Goal: Task Accomplishment & Management: Complete application form

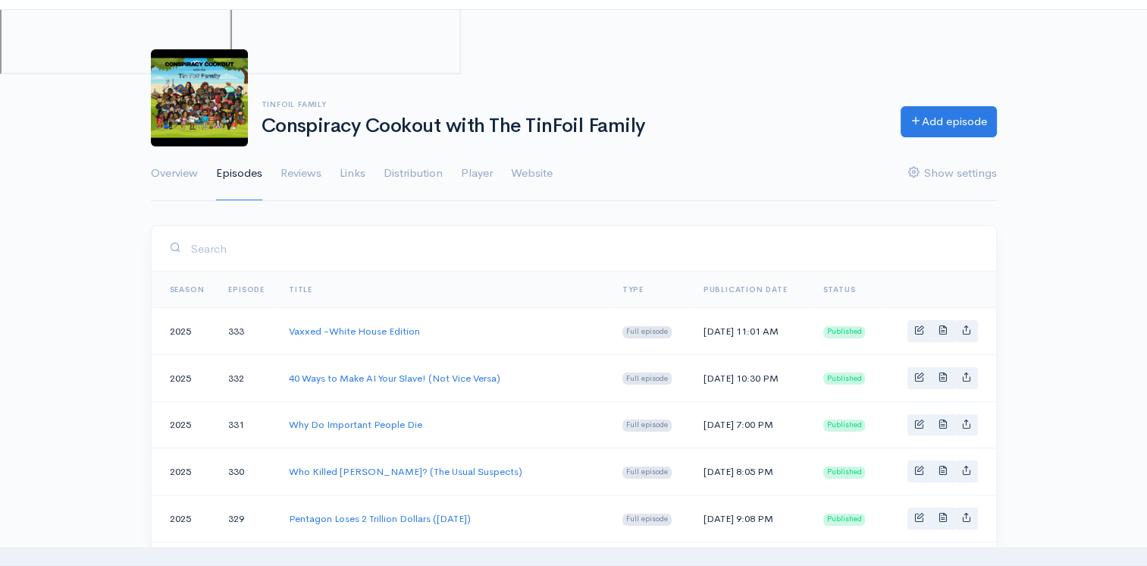
scroll to position [9, 0]
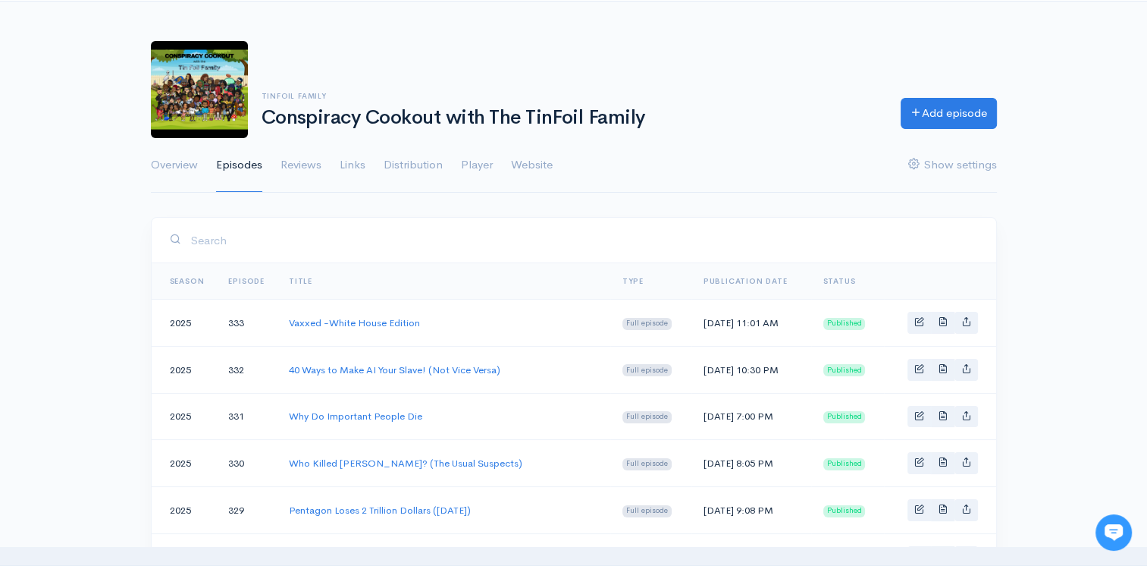
scroll to position [85, 0]
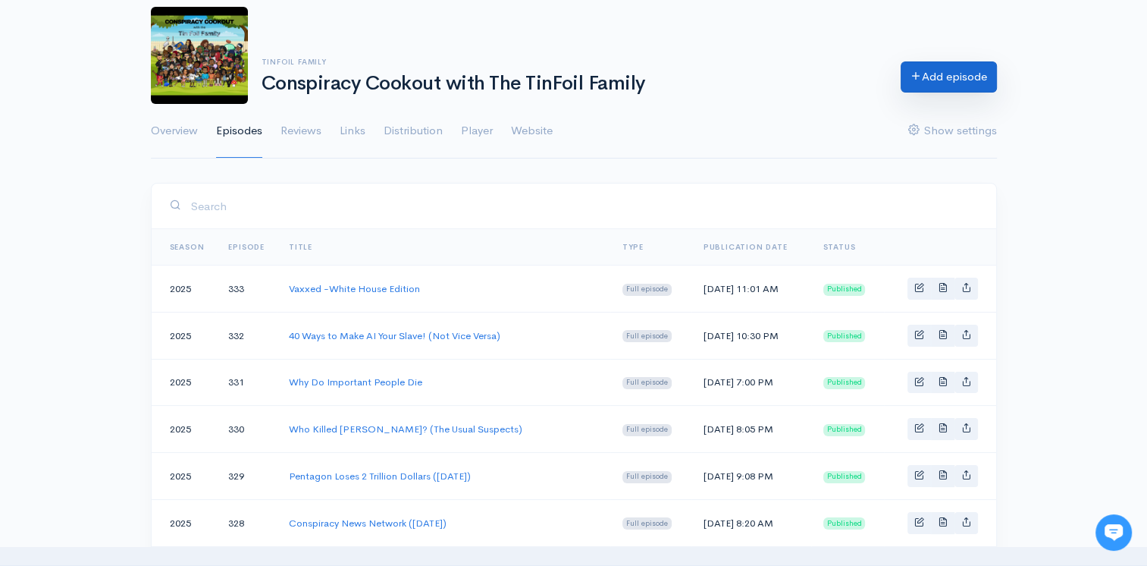
click at [976, 71] on link "Add episode" at bounding box center [949, 76] width 96 height 31
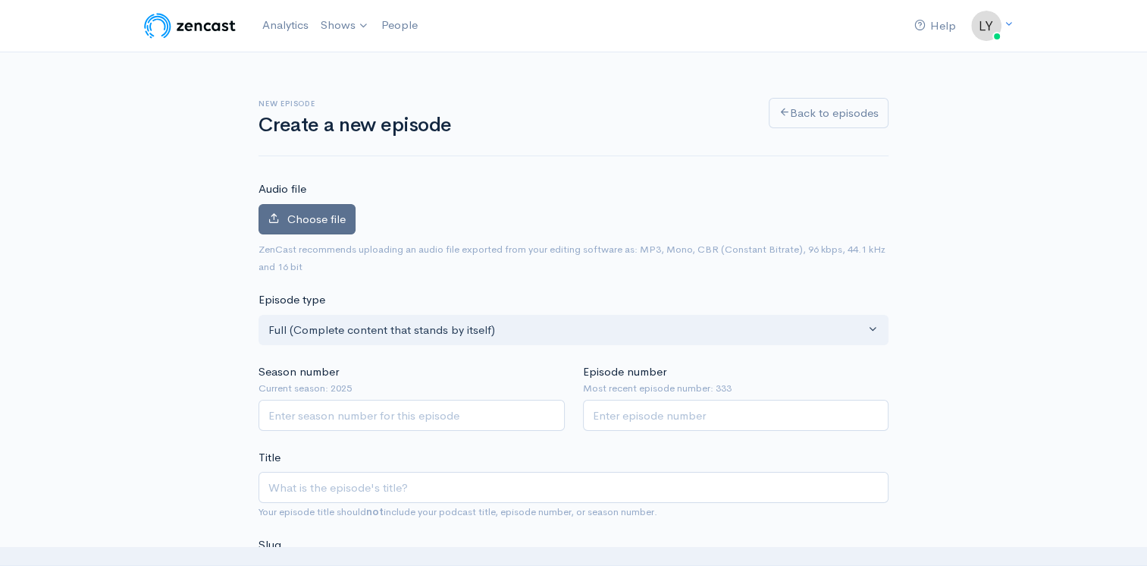
click at [294, 212] on span "Choose file" at bounding box center [316, 219] width 58 height 14
click at [0, 0] on input "Choose file" at bounding box center [0, 0] width 0 height 0
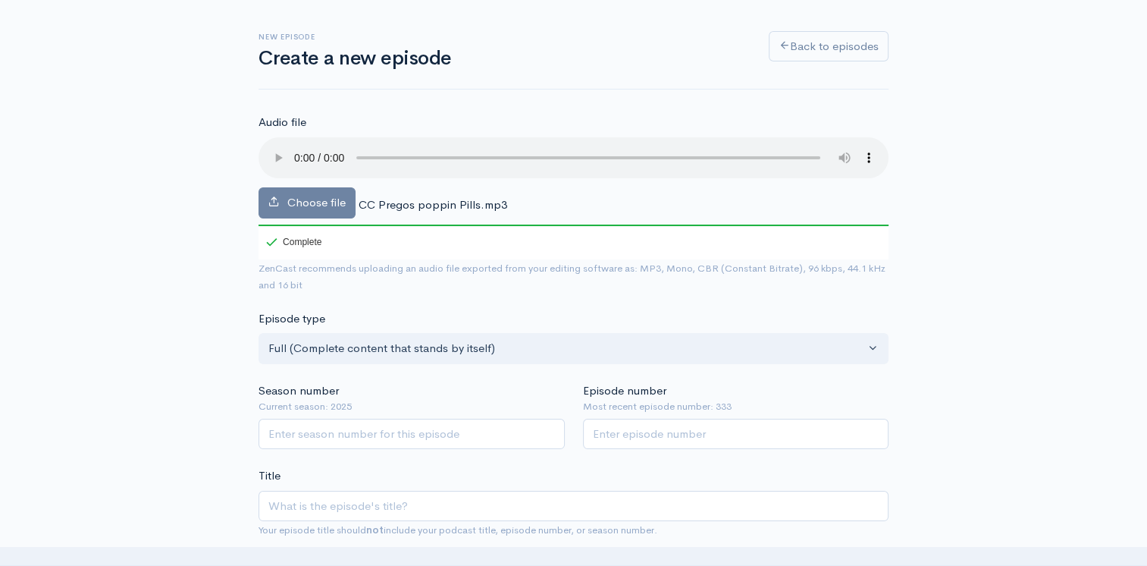
scroll to position [152, 0]
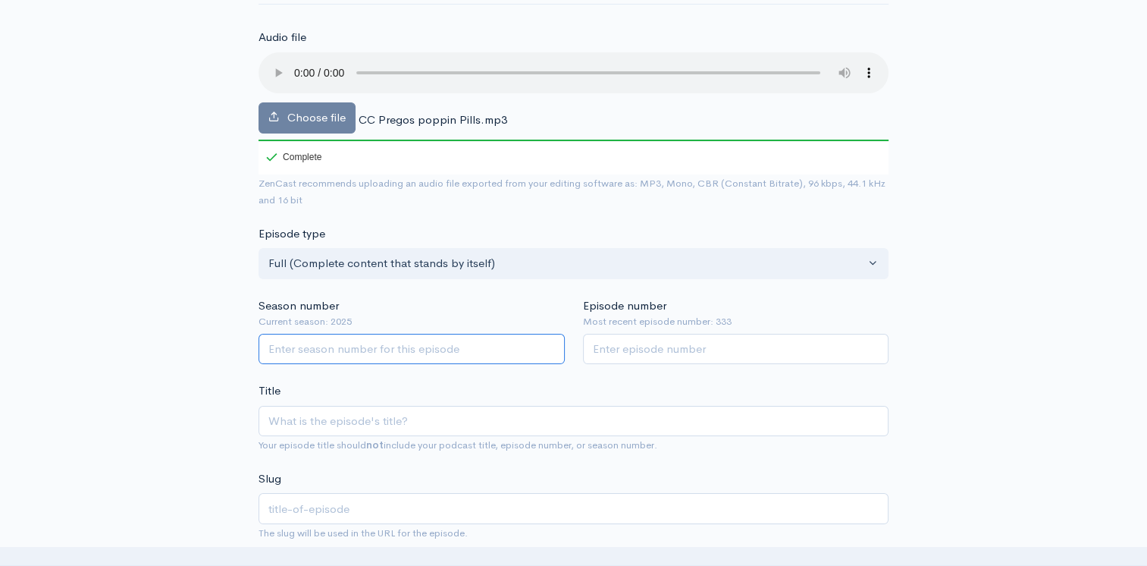
click at [355, 352] on input "Season number" at bounding box center [412, 349] width 306 height 31
type input "2025"
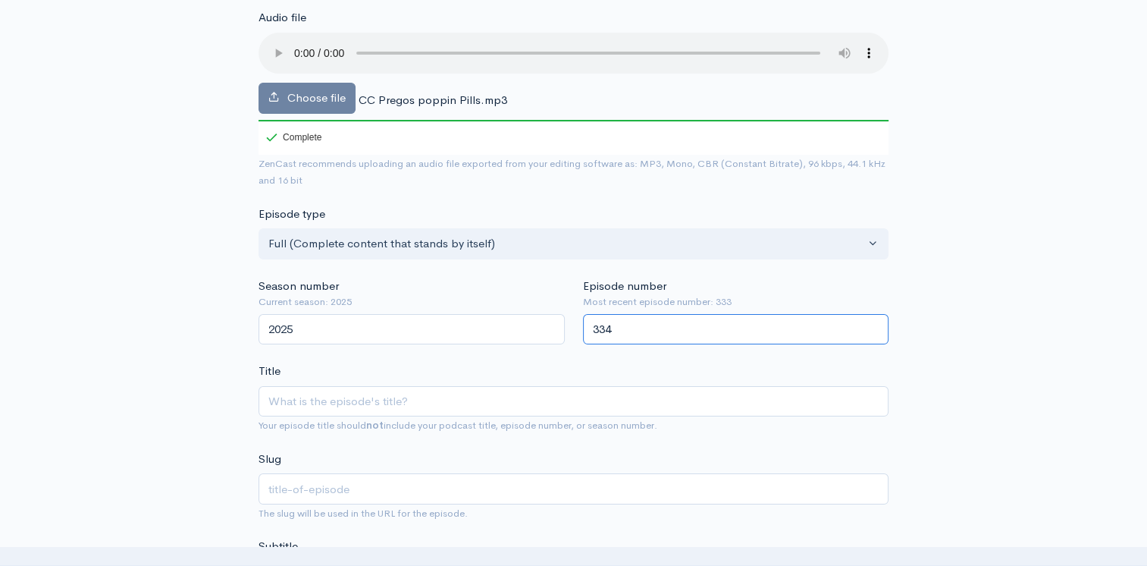
scroll to position [228, 0]
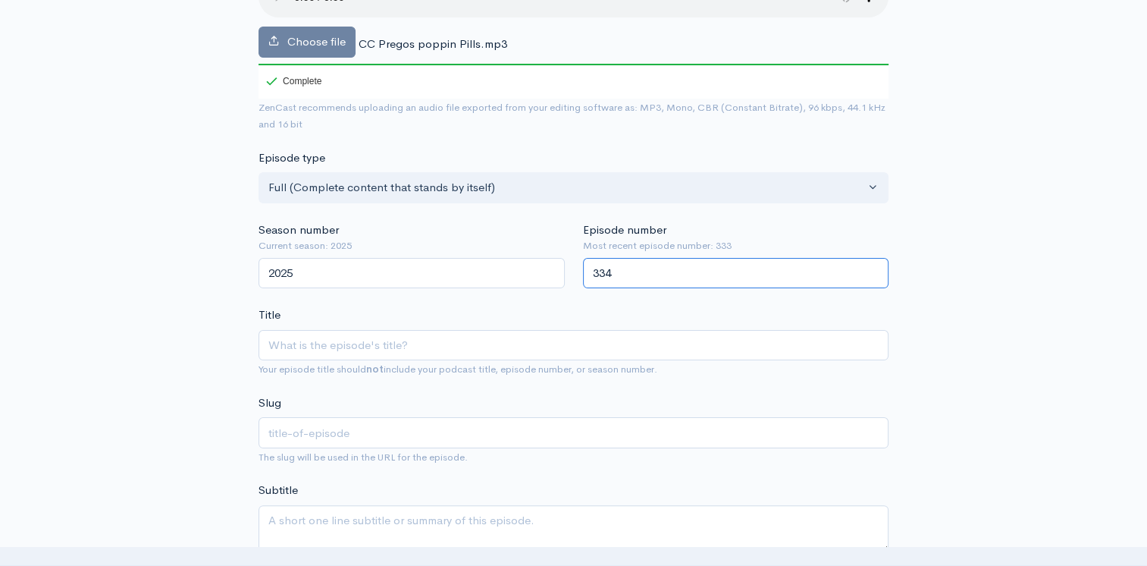
type input "334"
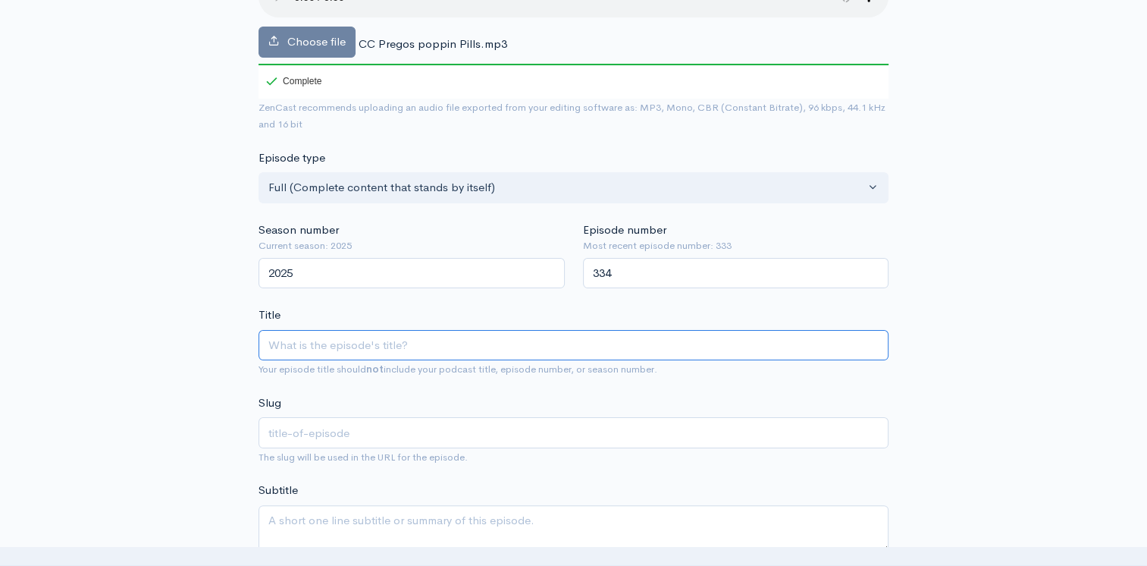
click at [317, 338] on input "Title" at bounding box center [574, 345] width 630 height 31
type input "P"
type input "p"
type input "Pi"
type input "pi"
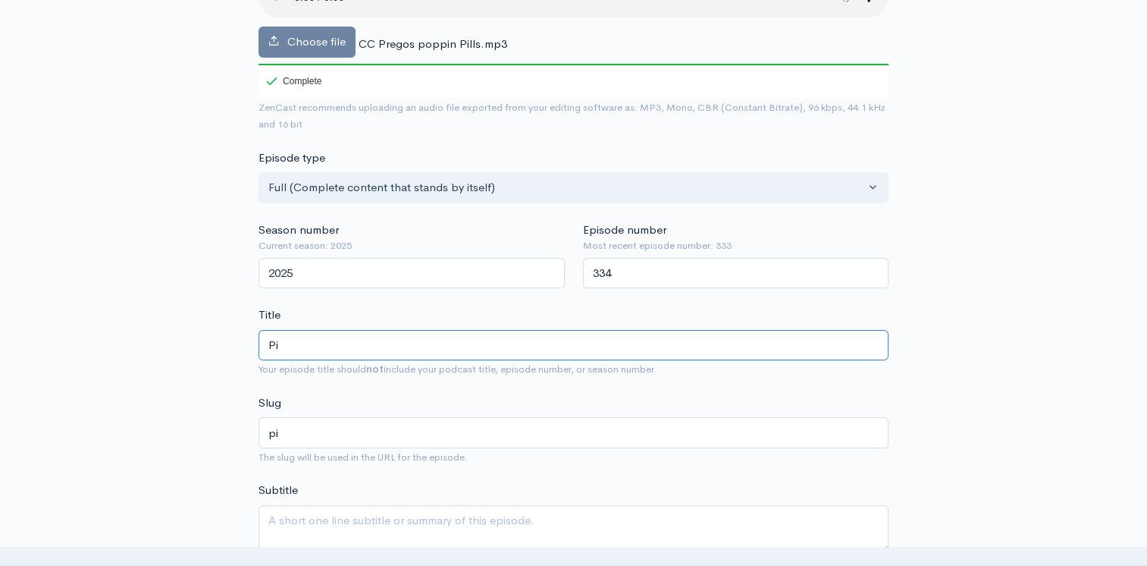
type input "Pil"
type input "pil"
type input "Pill"
type input "pill"
type input "Pillp"
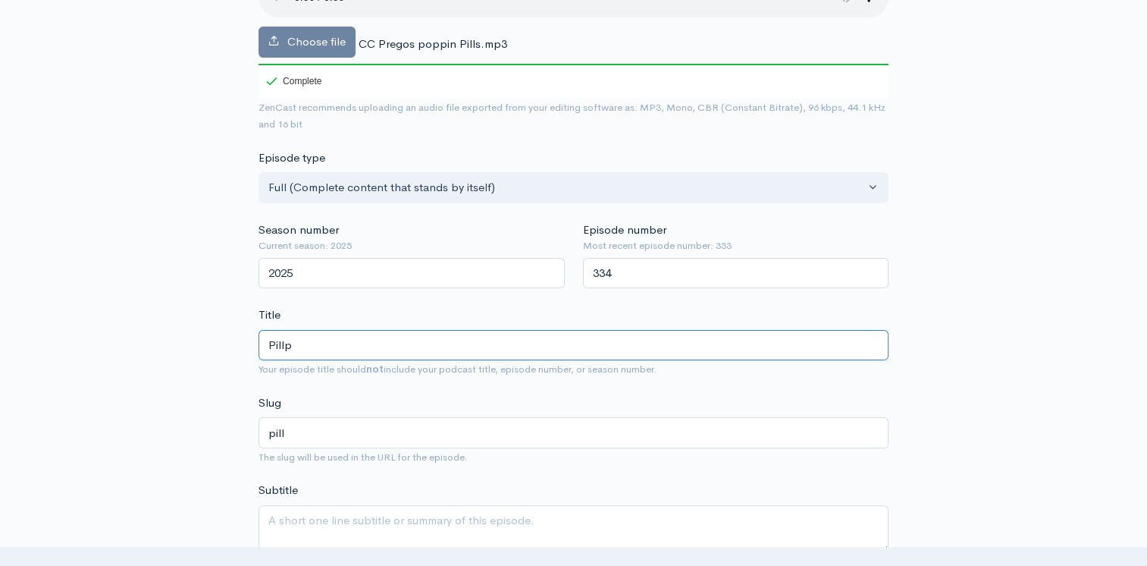
type input "pillp"
type input "Pill"
type input "pill"
type input "Pill P"
type input "pill-p"
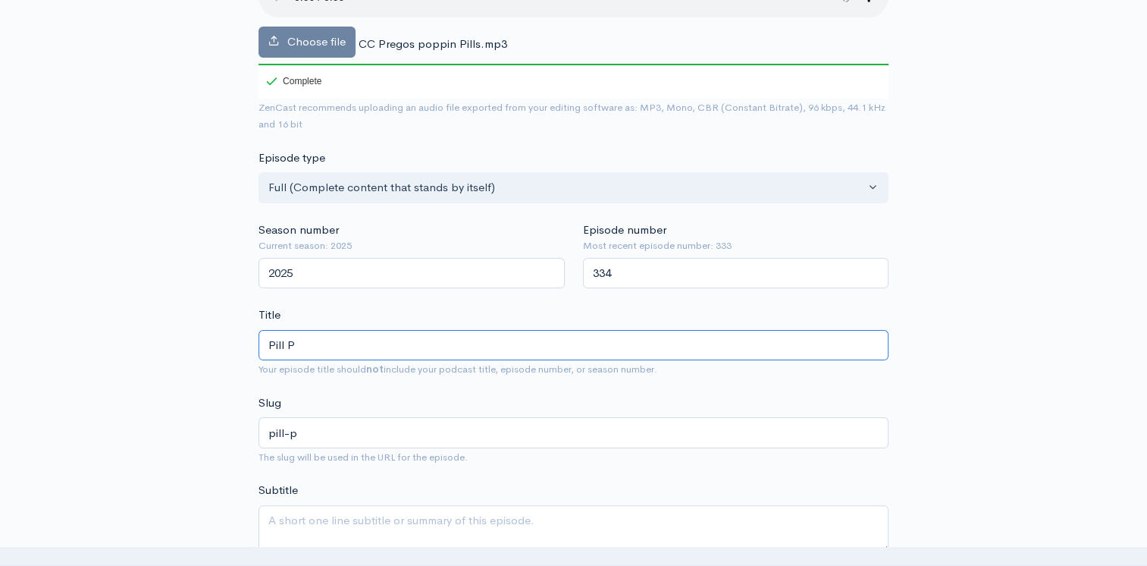
type input "Pill Po"
type input "pill-po"
type input "Pill Pop"
type input "pill-pop"
type input "Pill Popp"
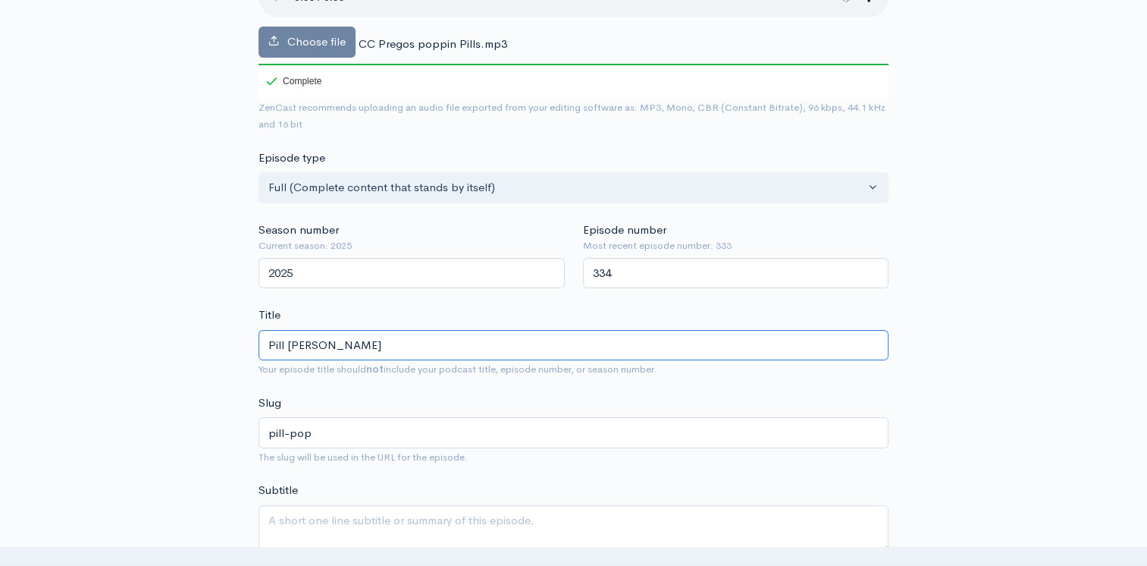
type input "pill-popp"
type input "Pill Poppi"
type input "pill-poppi"
type input "Pill Poppin"
type input "pill-poppin"
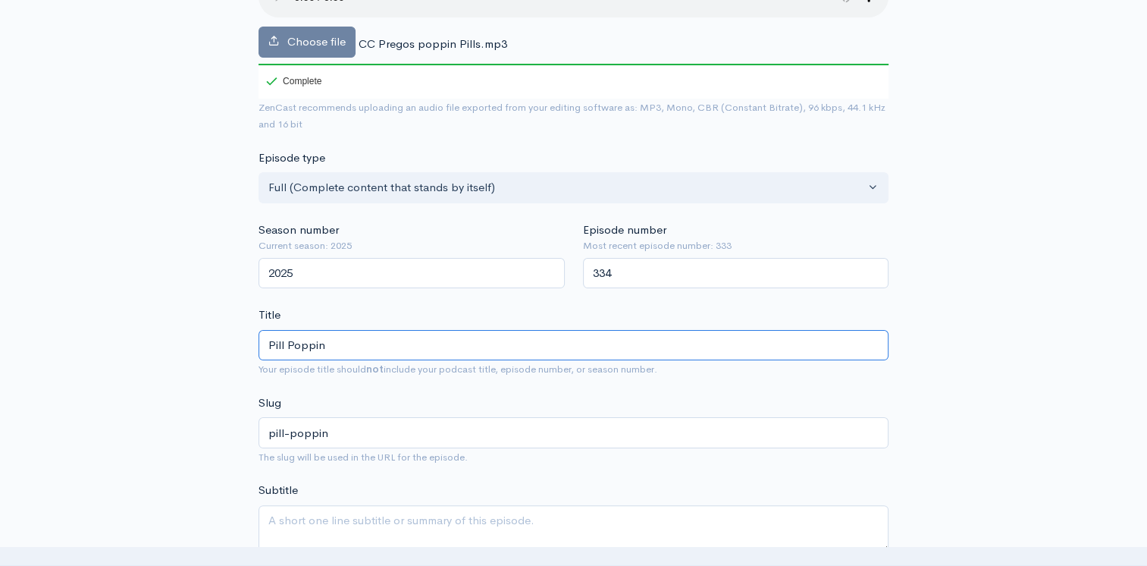
type input "Pill Poppin P"
type input "pill-poppin-p"
type input "Pill Poppin Pr"
type input "pill-poppin-pr"
type input "Pill Poppin Pre"
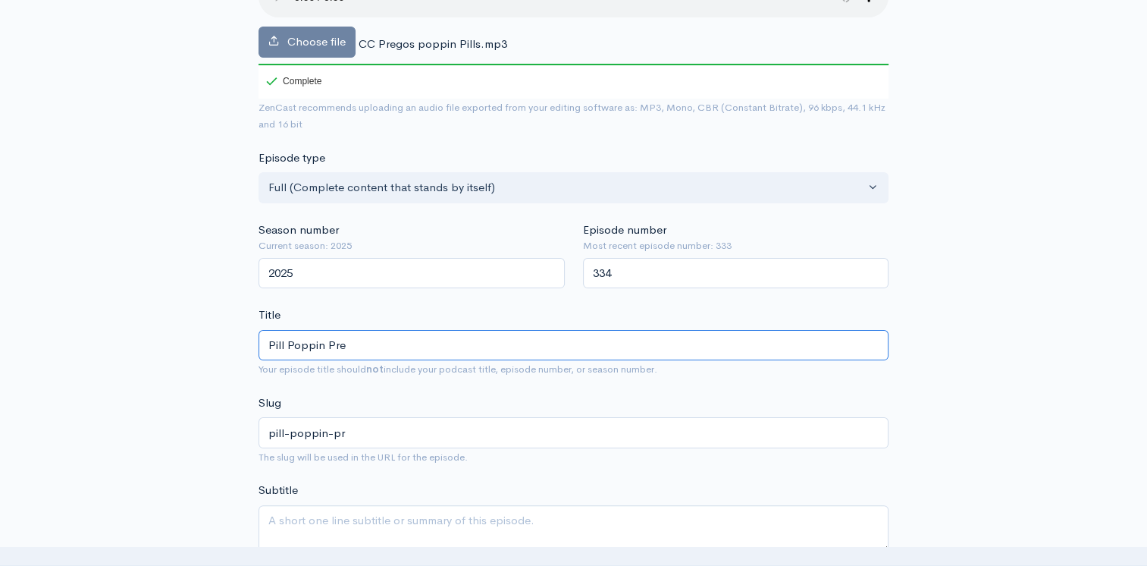
type input "pill-poppin-pre"
type input "Pill Poppin Preg"
type input "pill-poppin-preg"
type input "Pill Poppin Prego"
type input "pill-poppin-prego"
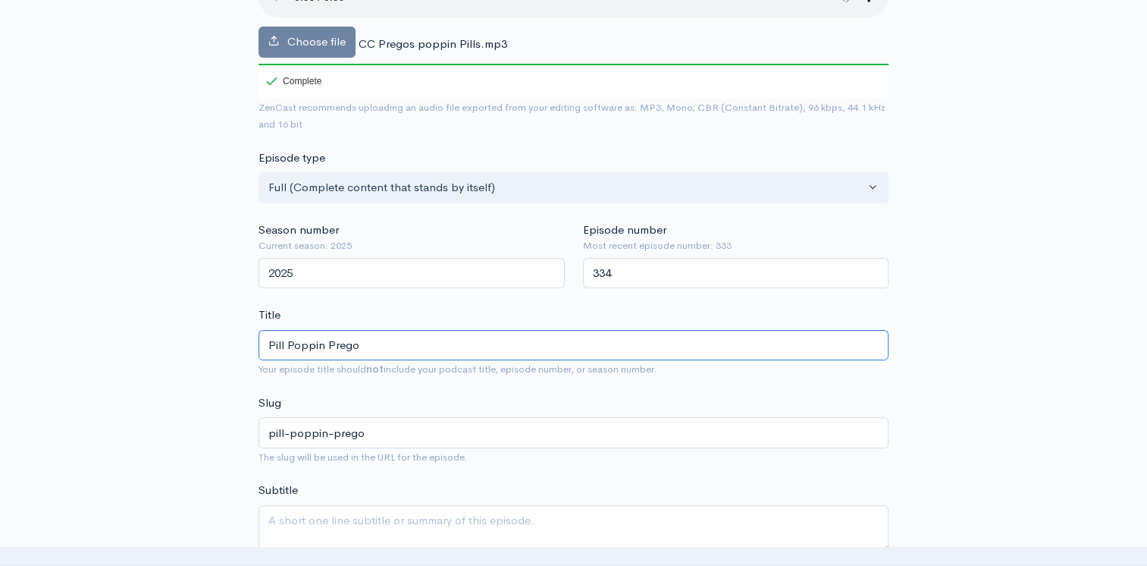
type input "Pill Poppin Pregos"
type input "pill-poppin-pregos"
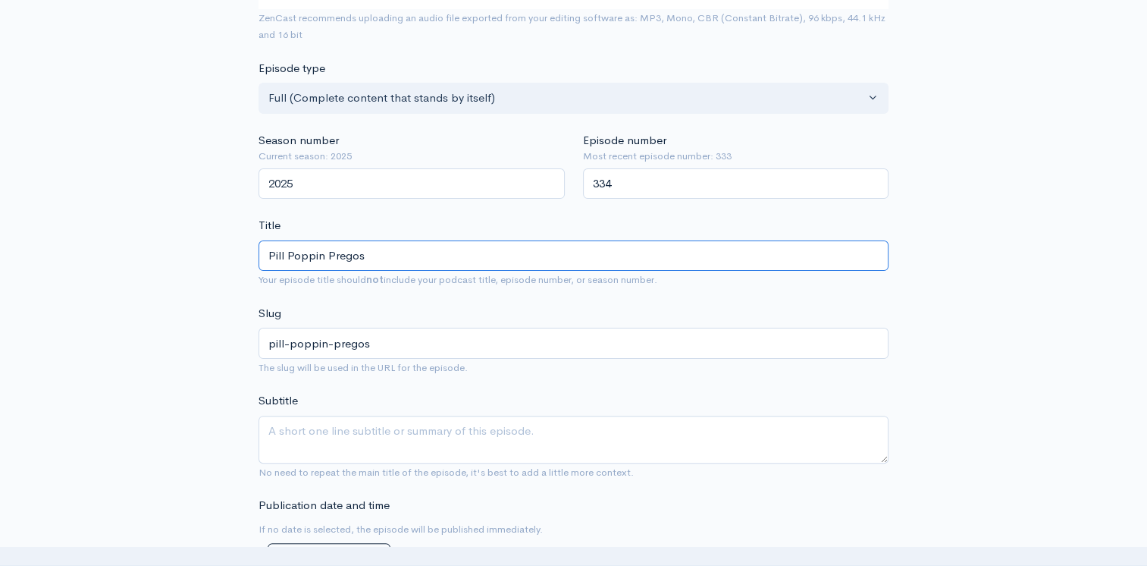
scroll to position [455, 0]
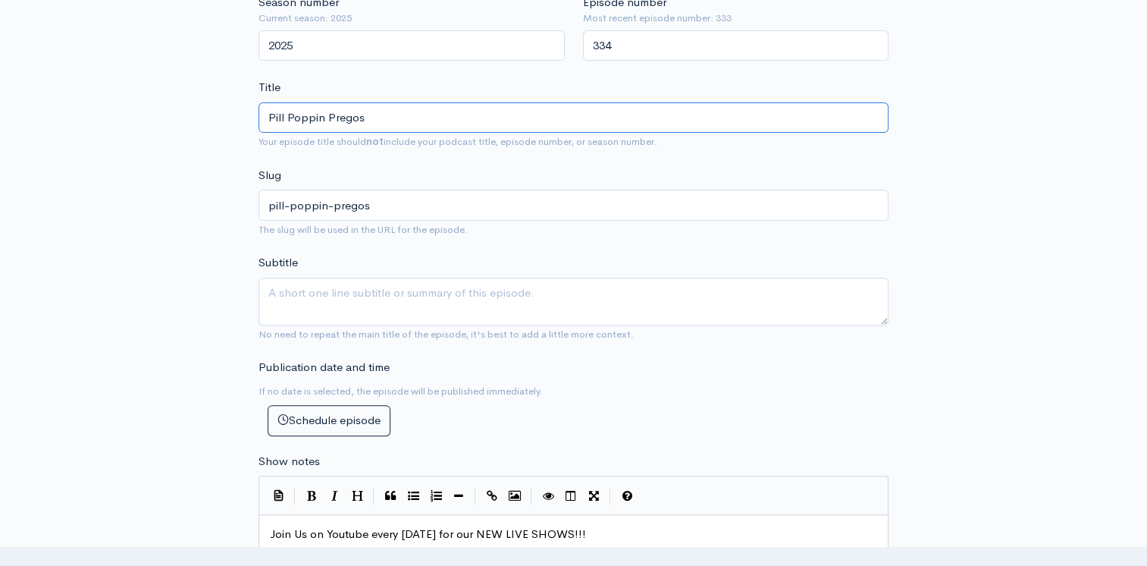
type input "Pill Poppin Pregos"
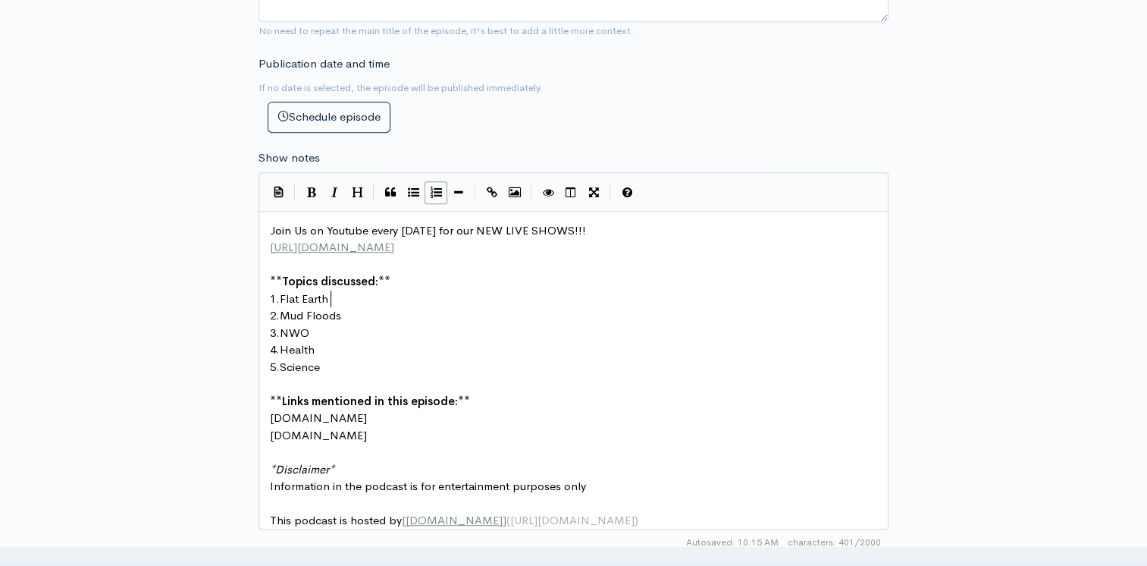
scroll to position [5, 0]
click at [342, 301] on pre "1. Flat Earth" at bounding box center [579, 298] width 625 height 17
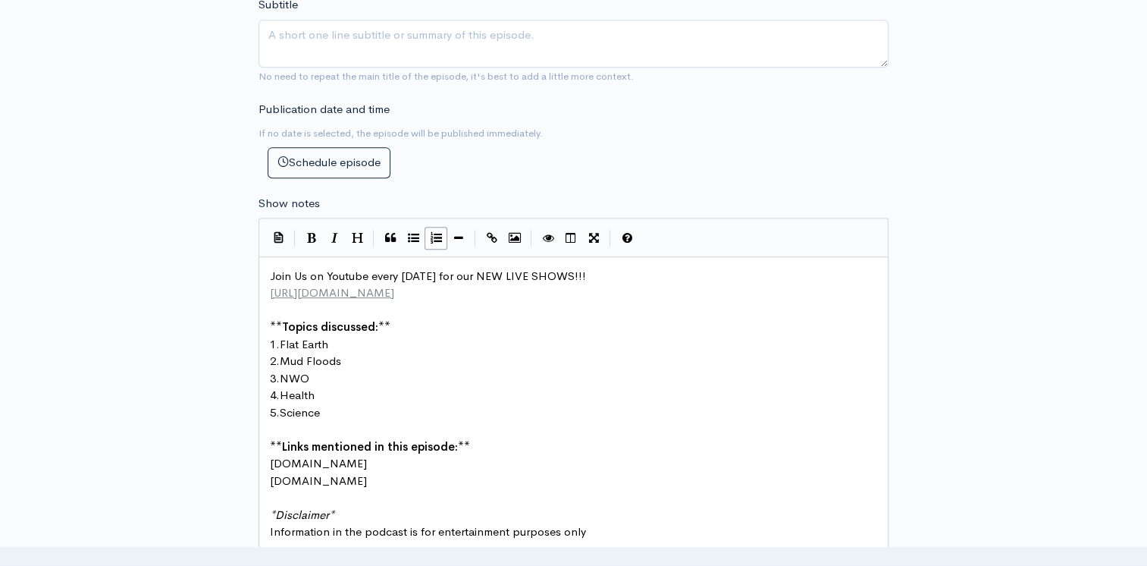
scroll to position [758, 0]
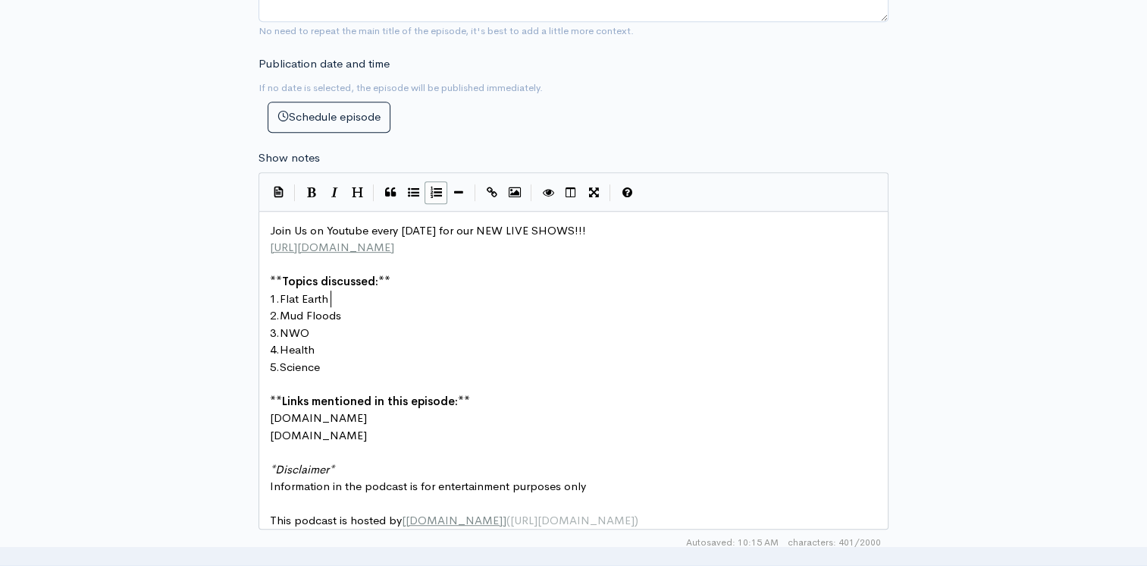
click at [350, 315] on pre "2. Mud Floods" at bounding box center [579, 315] width 625 height 17
type textarea "Acetametph"
type textarea "aphine"
type textarea "Vaccine"
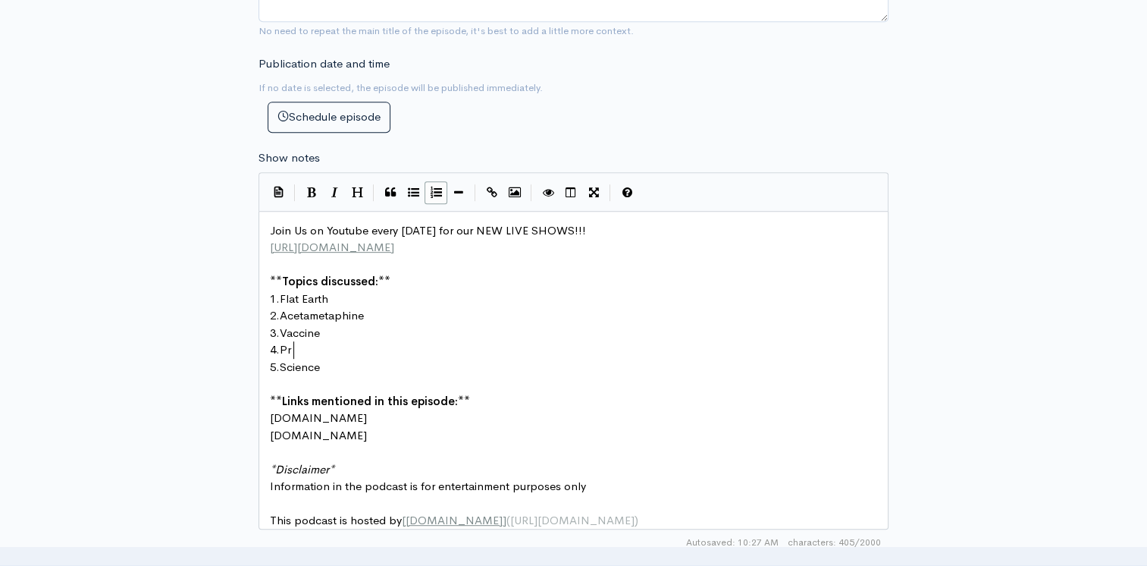
scroll to position [5, 15]
type textarea "Pregn"
type textarea "Health"
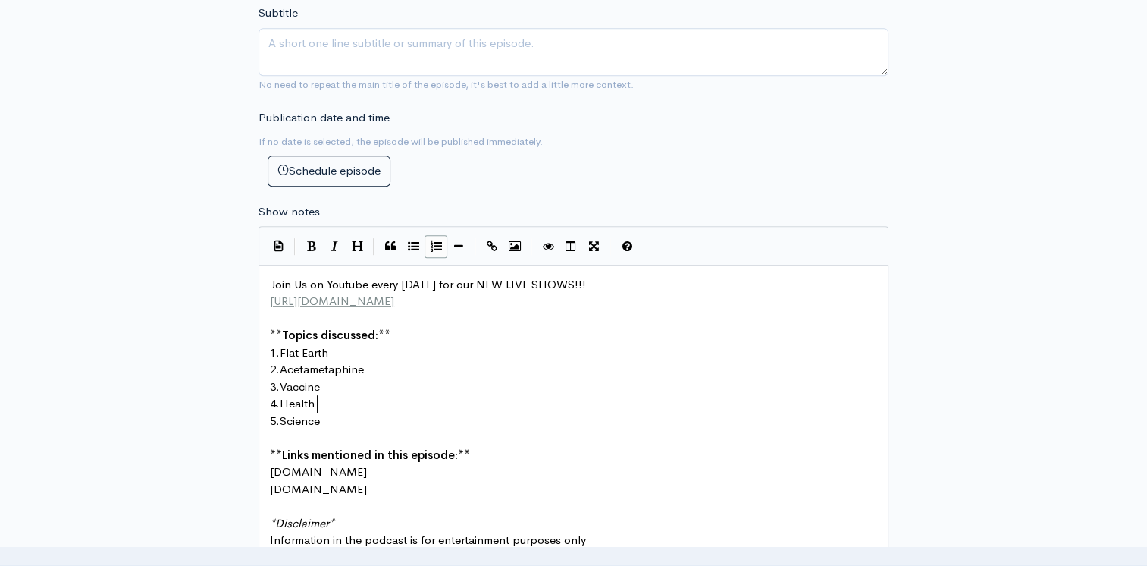
scroll to position [683, 0]
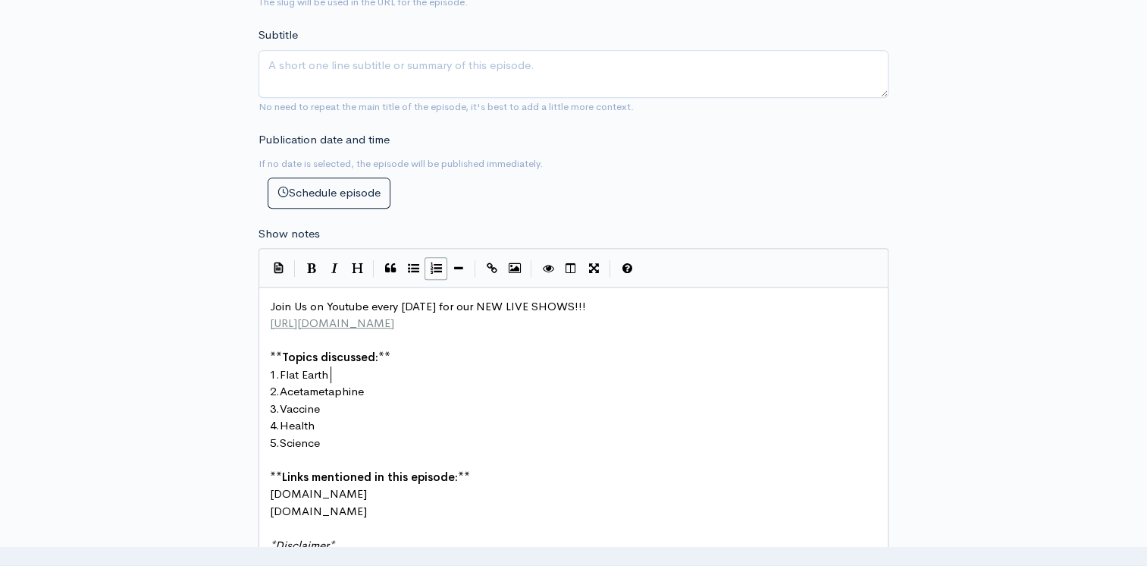
click at [337, 367] on pre "1. Flat Earth" at bounding box center [579, 374] width 625 height 17
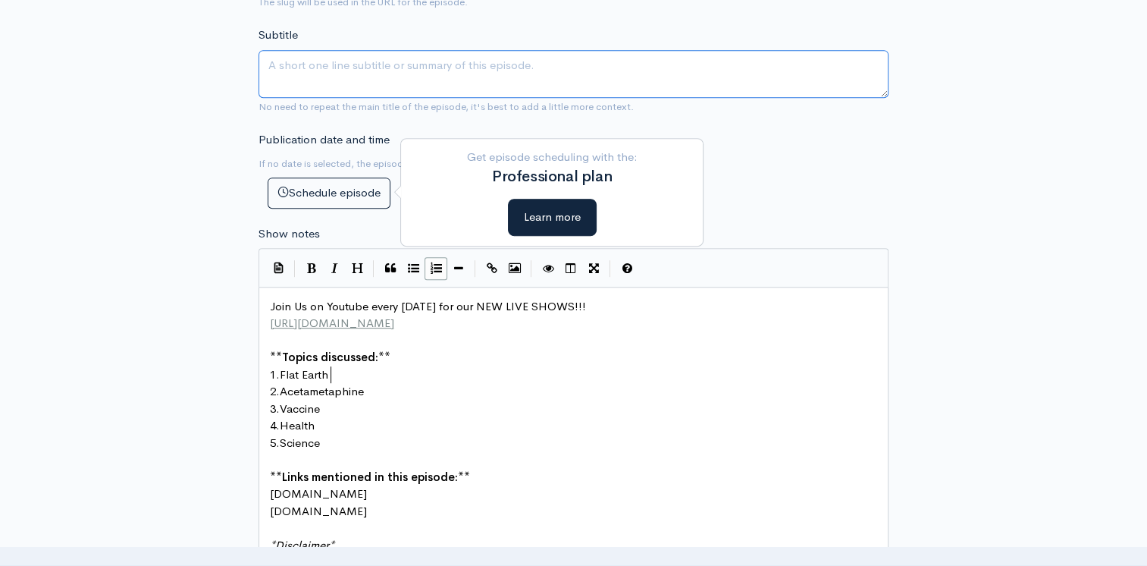
click at [319, 64] on textarea "Subtitle" at bounding box center [574, 74] width 630 height 48
click at [342, 362] on span "Topics discussed:" at bounding box center [330, 357] width 96 height 14
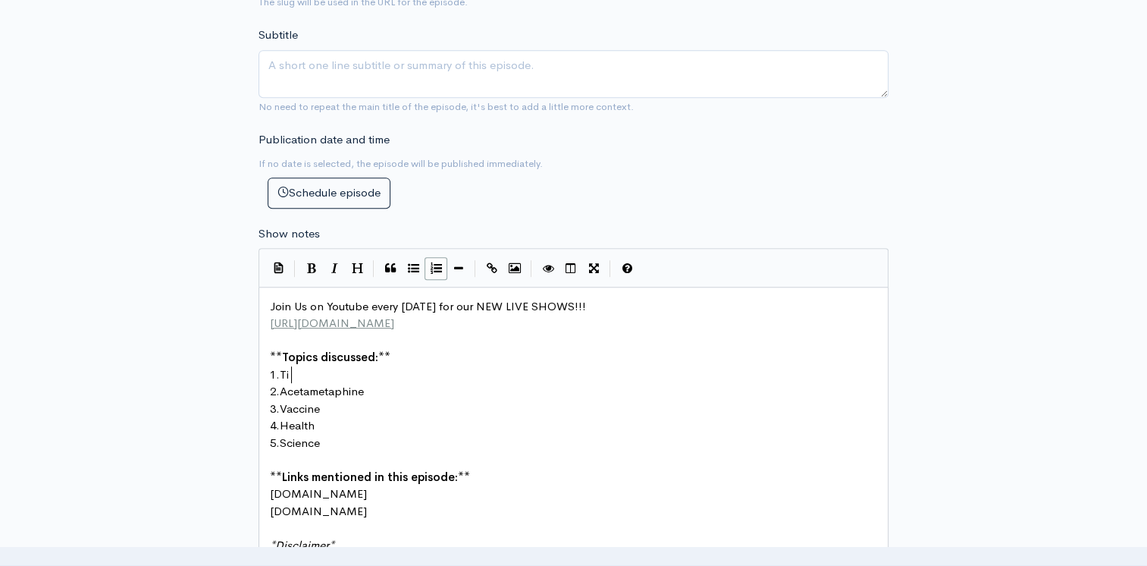
type textarea "Tip"
type textarea "opWa"
type textarea "25 ways top fp"
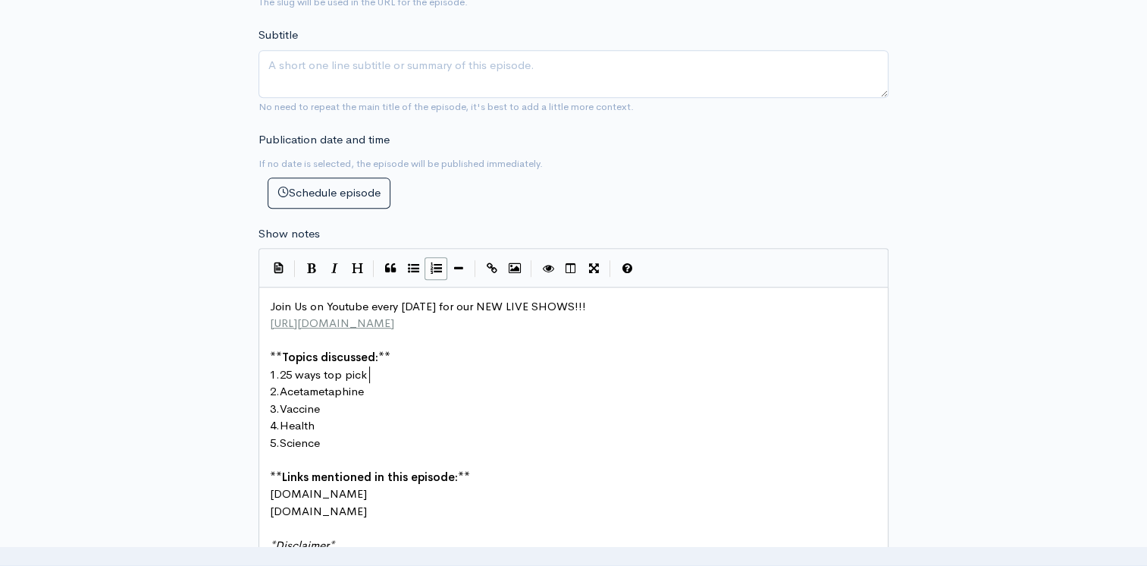
scroll to position [5, 24]
type textarea "pick thebe"
type textarea "v"
type textarea "best fur"
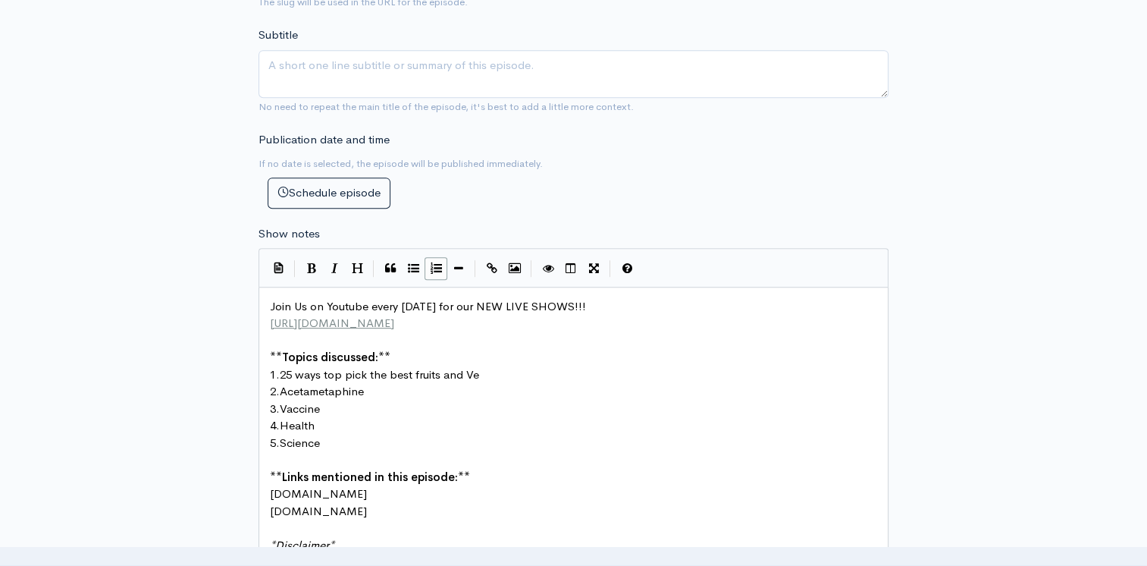
scroll to position [5, 66]
type textarea "ruits and Vegetables"
type textarea "F"
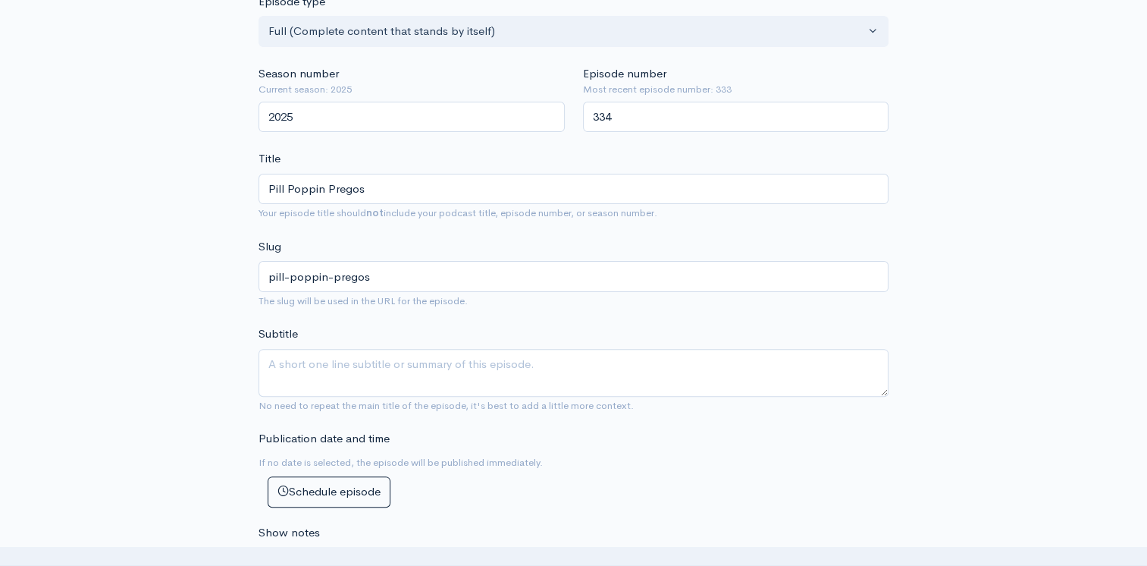
scroll to position [379, 0]
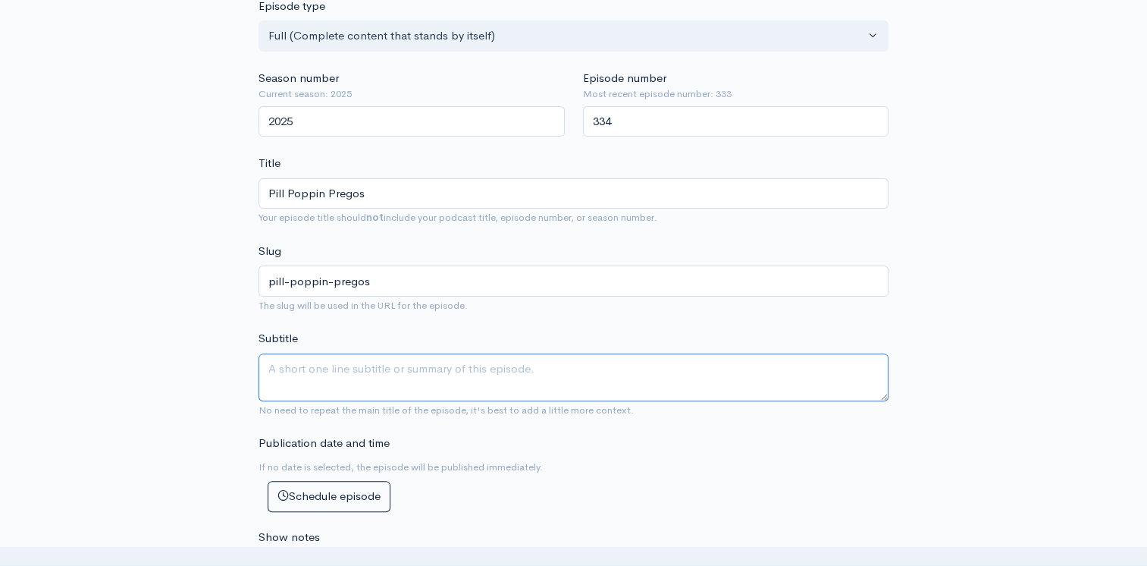
click at [331, 361] on textarea "Subtitle" at bounding box center [574, 377] width 630 height 48
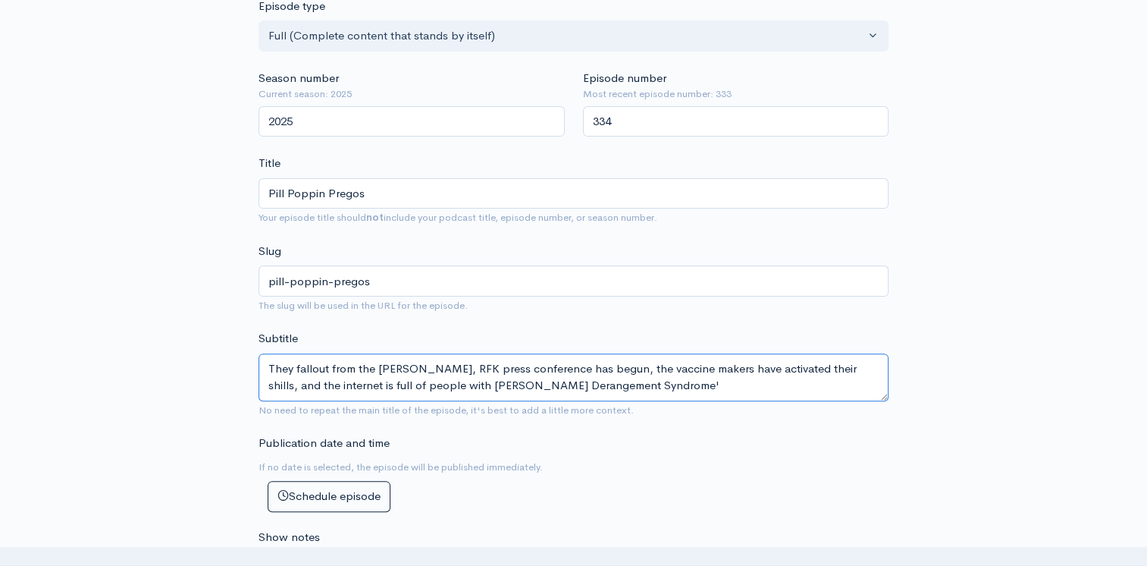
click at [416, 381] on textarea "They fallout from the Trump, RFK press conference has begun, the vaccine makers…" at bounding box center [574, 377] width 630 height 48
click at [598, 390] on textarea "They fallout from the Trump, RFK press conference has begun, the vaccine makers…" at bounding box center [574, 377] width 630 height 48
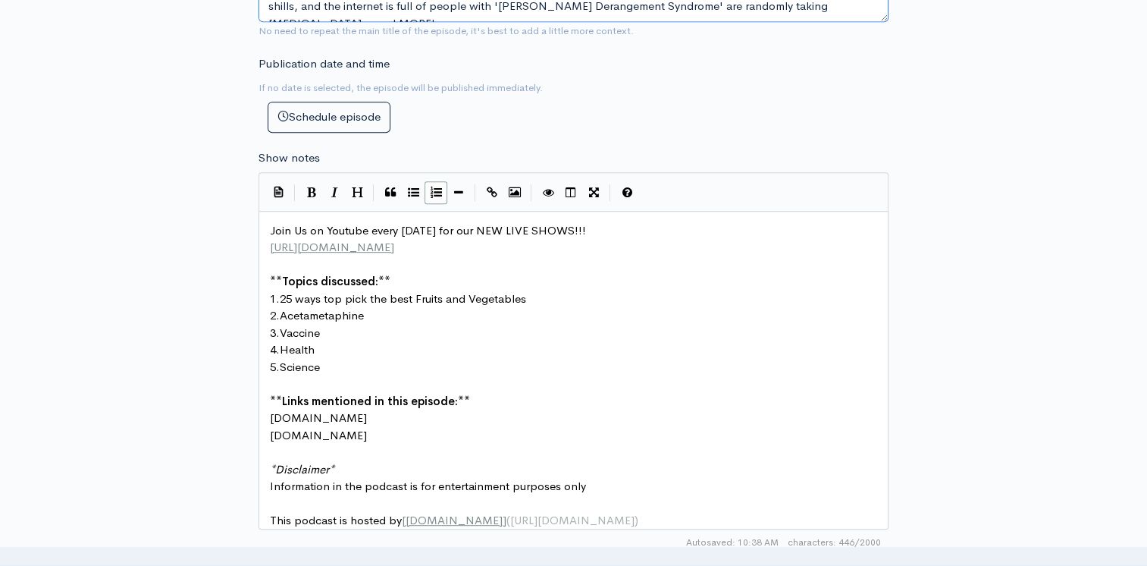
scroll to position [1213, 0]
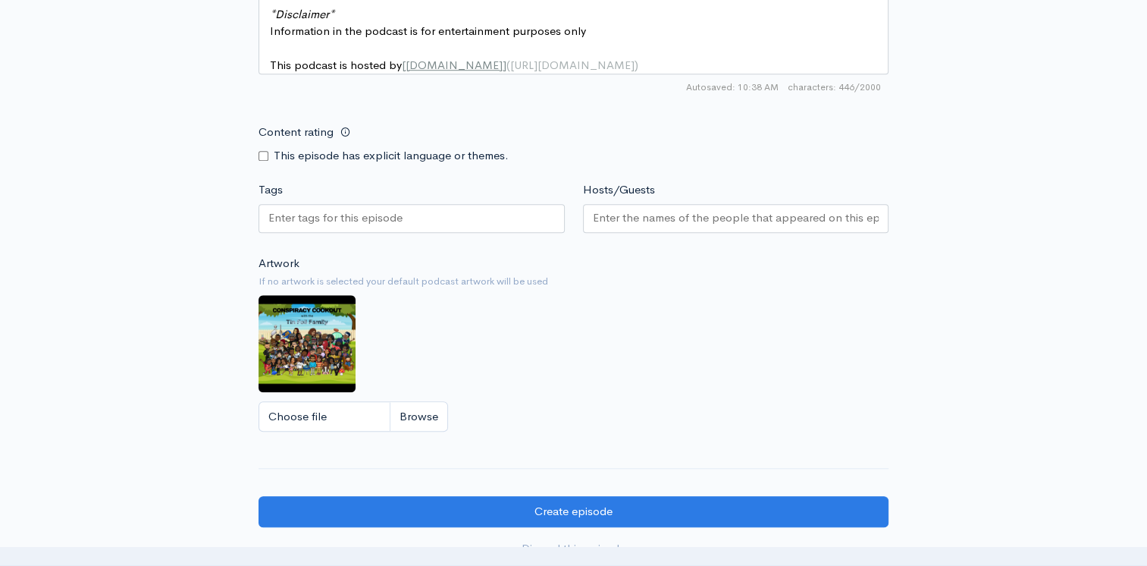
type textarea "They fallout from the Trump, RFK press conference has begun, the vaccine makers…"
click at [265, 161] on input "Content rating" at bounding box center [264, 156] width 10 height 10
checkbox input "true"
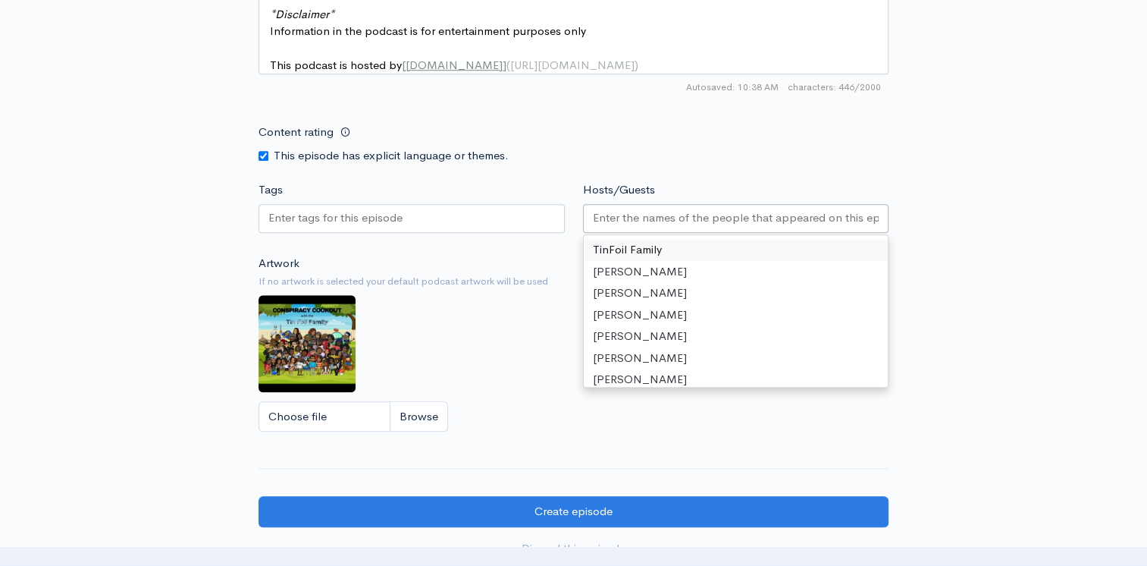
click at [741, 227] on input "Hosts/Guests" at bounding box center [736, 217] width 287 height 17
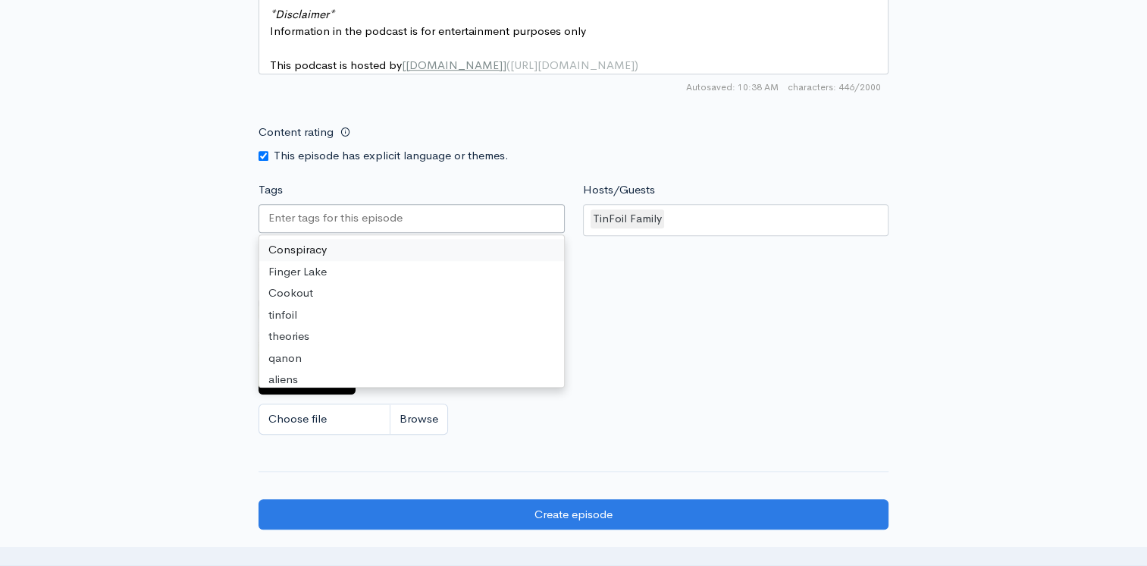
click at [323, 227] on input "Tags" at bounding box center [336, 217] width 137 height 17
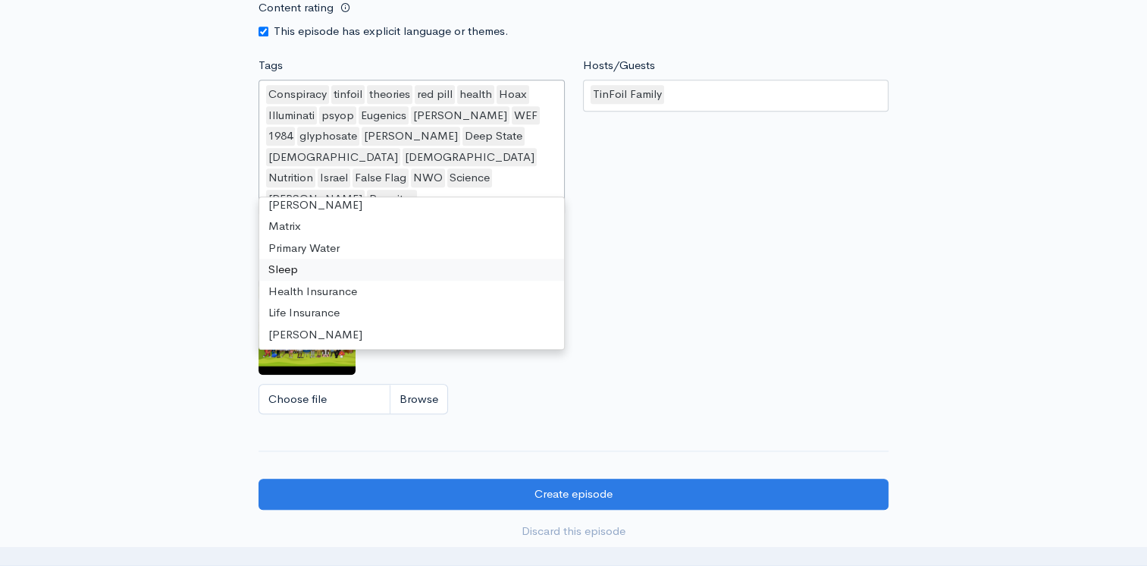
scroll to position [1365, 0]
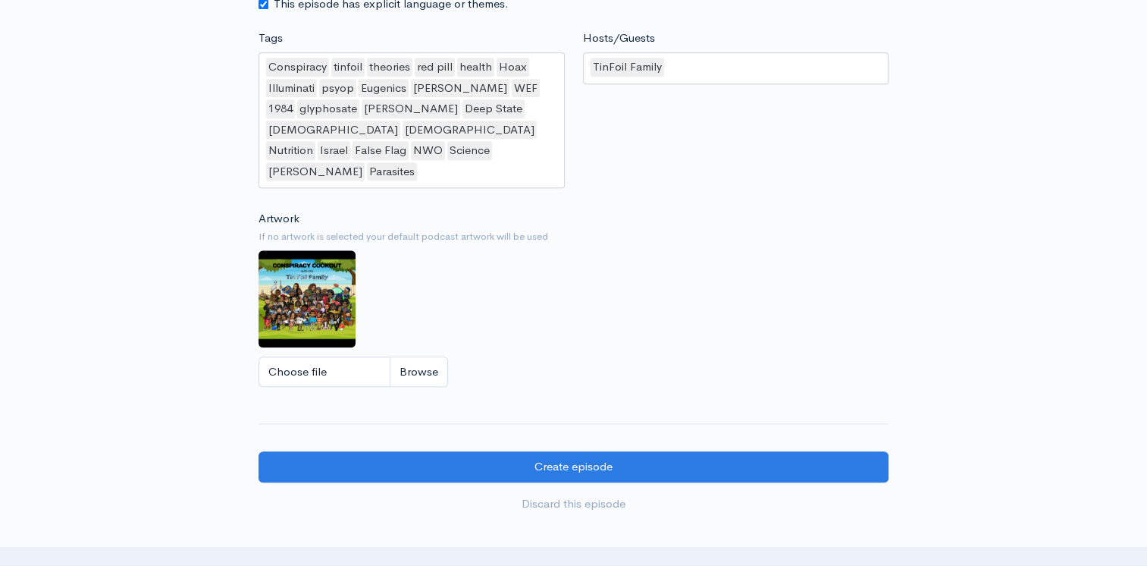
click at [699, 378] on div "Artwork If no artwork is selected your default podcast artwork will be used Cho…" at bounding box center [574, 303] width 630 height 187
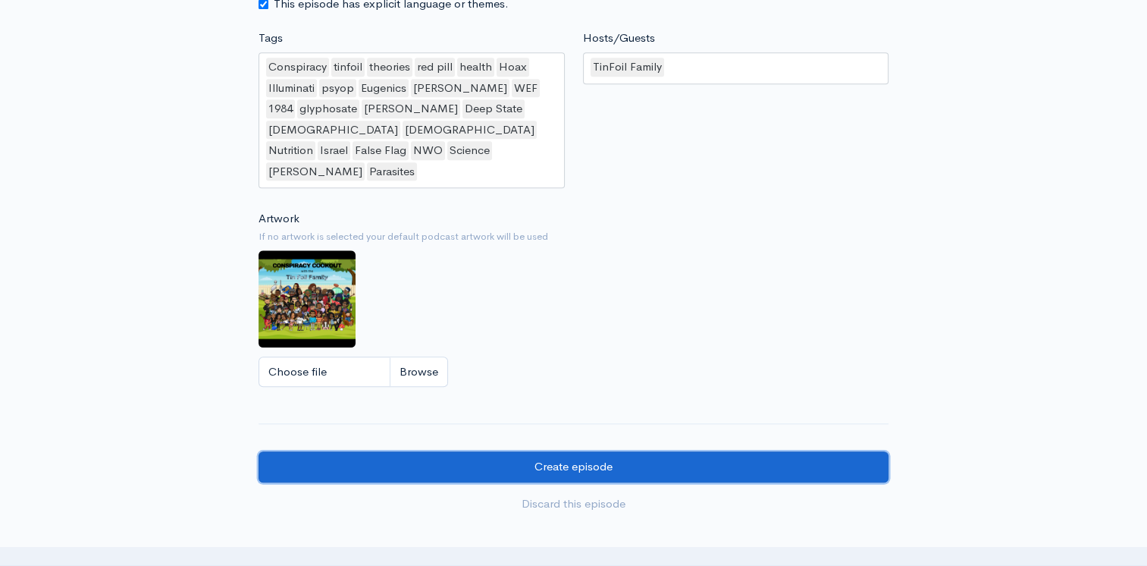
click at [640, 451] on input "Create episode" at bounding box center [574, 466] width 630 height 31
